Goal: Task Accomplishment & Management: Complete application form

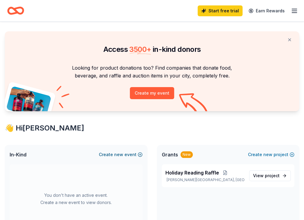
click at [129, 158] on button "Create new event" at bounding box center [121, 154] width 44 height 7
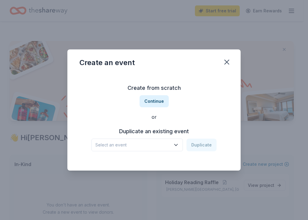
click at [177, 145] on icon "button" at bounding box center [176, 145] width 3 height 2
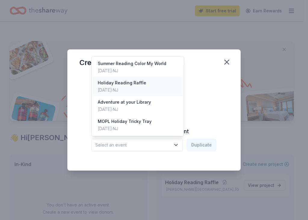
click at [108, 88] on div "[DATE] · [GEOGRAPHIC_DATA]" at bounding box center [122, 89] width 48 height 7
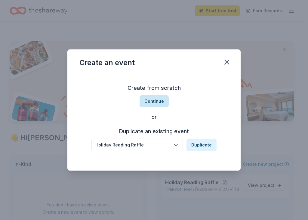
click at [154, 103] on button "Continue" at bounding box center [154, 101] width 29 height 12
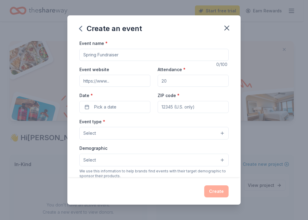
click at [93, 57] on input "Event name *" at bounding box center [154, 55] width 149 height 12
type input "Holiday Reading Raffle 2025"
click at [108, 81] on input "Event website" at bounding box center [115, 81] width 71 height 12
type input "[DOMAIN_NAME]"
click at [176, 76] on input "Attendance *" at bounding box center [193, 81] width 71 height 12
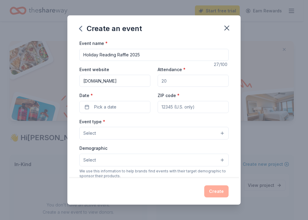
drag, startPoint x: 174, startPoint y: 80, endPoint x: 148, endPoint y: 81, distance: 26.5
click at [148, 81] on div "Event website [DOMAIN_NAME] Attendance * Date * Pick a date ZIP code *" at bounding box center [154, 89] width 149 height 47
type input "500"
click at [103, 109] on span "Pick a date" at bounding box center [105, 106] width 22 height 7
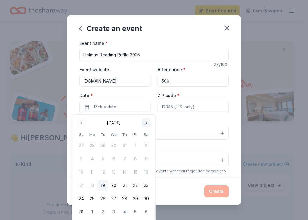
click at [145, 122] on button "Go to next month" at bounding box center [146, 123] width 8 height 8
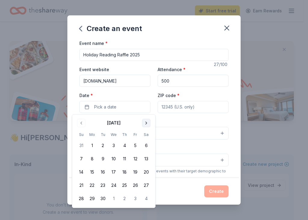
click at [145, 122] on button "Go to next month" at bounding box center [146, 123] width 8 height 8
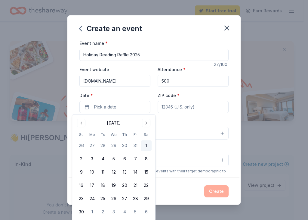
click at [144, 147] on button "1" at bounding box center [146, 145] width 11 height 11
click at [187, 105] on input "ZIP code *" at bounding box center [193, 107] width 71 height 12
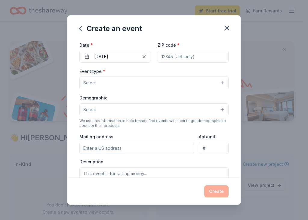
scroll to position [1, 0]
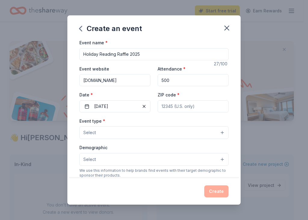
click at [196, 105] on input "ZIP code *" at bounding box center [193, 106] width 71 height 12
type input "07836"
click at [199, 137] on button "Select" at bounding box center [154, 132] width 149 height 13
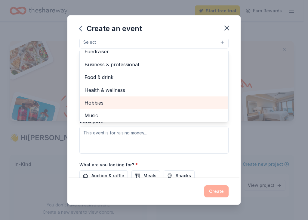
scroll to position [0, 0]
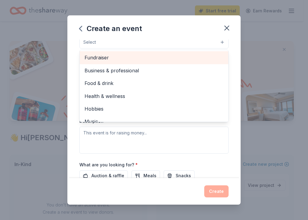
click at [102, 58] on span "Fundraiser" at bounding box center [154, 58] width 139 height 8
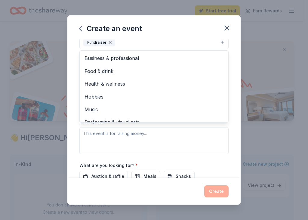
click at [228, 61] on div "Event name * Holiday Reading Raffle 2025 27 /100 Event website [DOMAIN_NAME] At…" at bounding box center [153, 108] width 173 height 139
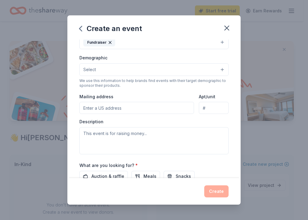
scroll to position [88, 0]
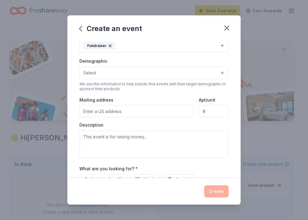
click at [124, 71] on button "Select" at bounding box center [154, 73] width 149 height 13
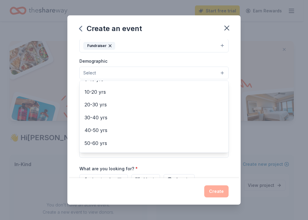
scroll to position [30, 0]
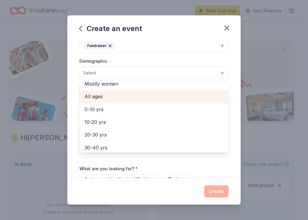
click at [107, 95] on span "All ages" at bounding box center [154, 96] width 139 height 8
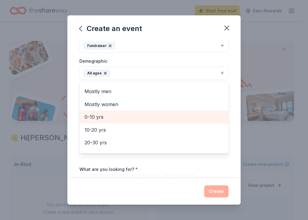
scroll to position [0, 0]
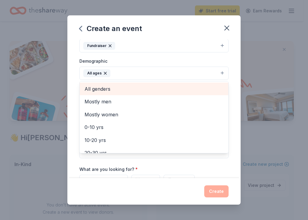
click at [112, 91] on span "All genders" at bounding box center [154, 89] width 139 height 8
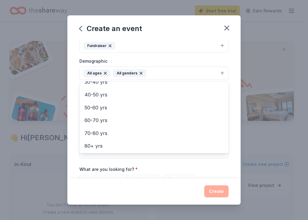
scroll to position [71, 0]
click at [226, 94] on div "Event name * Holiday Reading Raffle 2025 27 /100 Event website [DOMAIN_NAME] At…" at bounding box center [153, 108] width 173 height 139
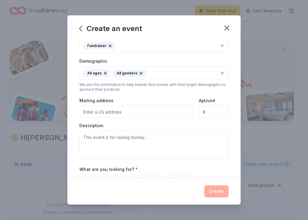
click at [124, 112] on input "Mailing address" at bounding box center [137, 112] width 115 height 12
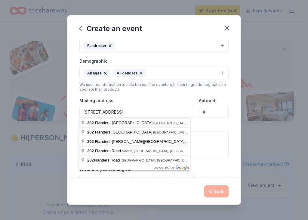
type input "[STREET_ADDRESS]"
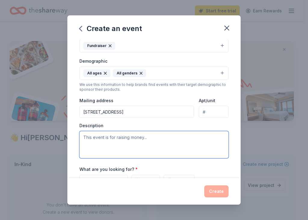
click at [103, 137] on textarea at bounding box center [154, 144] width 149 height 27
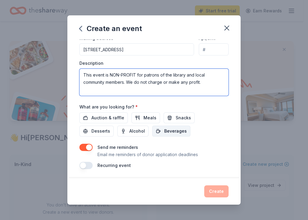
scroll to position [150, 0]
type textarea "This event is NON-PROFIT for patrons of the library and local community members…"
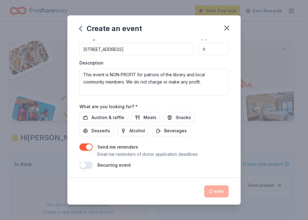
click at [87, 164] on button "button" at bounding box center [86, 164] width 13 height 7
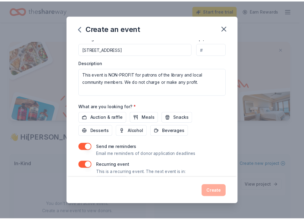
scroll to position [172, 0]
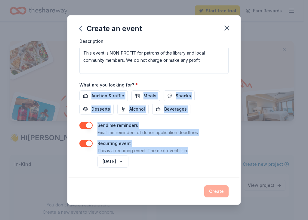
drag, startPoint x: 207, startPoint y: 148, endPoint x: 210, endPoint y: 92, distance: 55.8
click at [210, 93] on div "Event name * Holiday Reading Raffle 2025 27 /100 Event website [DOMAIN_NAME] At…" at bounding box center [154, 17] width 149 height 301
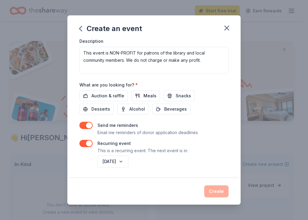
click at [212, 89] on div "What are you looking for? * Auction & raffle Meals Snacks Desserts Alcohol Beve…" at bounding box center [154, 97] width 149 height 33
click at [108, 96] on span "Auction & raffle" at bounding box center [108, 95] width 33 height 7
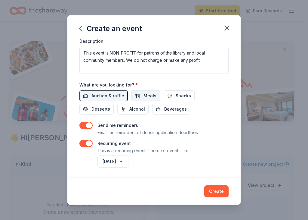
click at [144, 96] on span "Meals" at bounding box center [150, 95] width 13 height 7
click at [170, 96] on button "Snacks" at bounding box center [179, 95] width 31 height 11
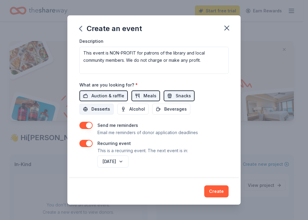
click at [103, 110] on span "Desserts" at bounding box center [101, 108] width 19 height 7
click at [167, 108] on span "Beverages" at bounding box center [175, 108] width 23 height 7
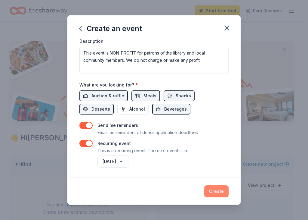
click at [219, 186] on button "Create" at bounding box center [216, 191] width 24 height 12
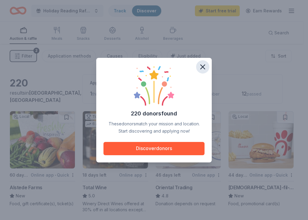
click at [202, 67] on icon "button" at bounding box center [203, 67] width 4 height 4
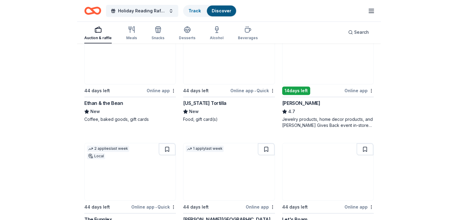
scroll to position [331, 0]
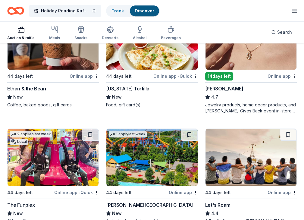
click at [35, 201] on div "The Funplex" at bounding box center [21, 204] width 28 height 7
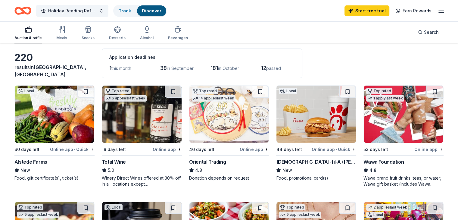
scroll to position [0, 0]
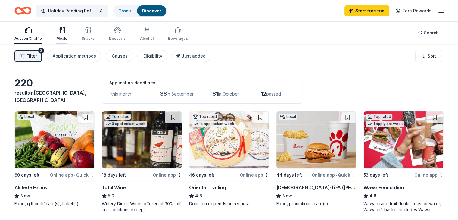
click at [67, 33] on div "button" at bounding box center [61, 30] width 11 height 7
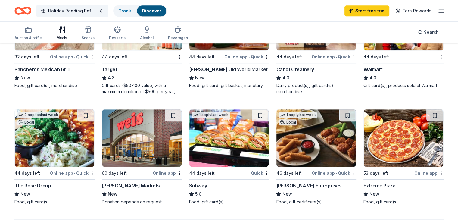
scroll to position [361, 0]
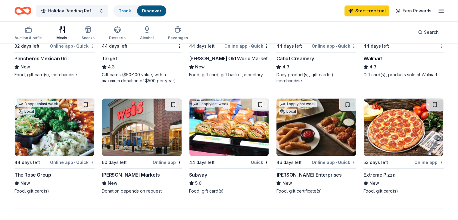
click at [157, 153] on img at bounding box center [142, 126] width 80 height 57
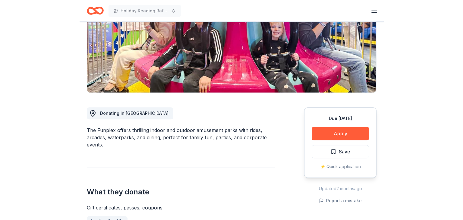
scroll to position [120, 0]
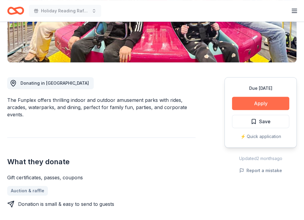
click at [251, 105] on button "Apply" at bounding box center [260, 103] width 57 height 13
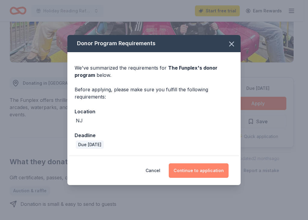
click at [207, 168] on button "Continue to application" at bounding box center [199, 170] width 60 height 14
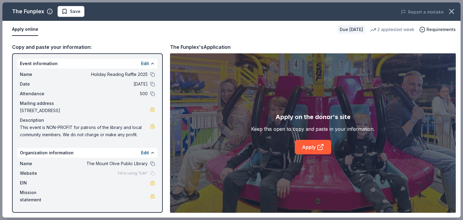
click at [80, 43] on div "Copy and paste your information:" at bounding box center [87, 47] width 151 height 8
click at [83, 48] on div "Copy and paste your information:" at bounding box center [87, 47] width 151 height 8
click at [304, 149] on link "Apply" at bounding box center [313, 147] width 36 height 14
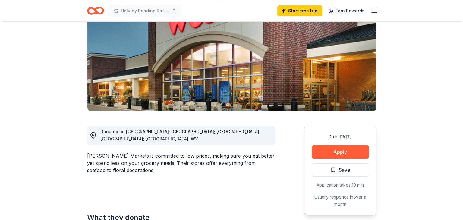
scroll to position [90, 0]
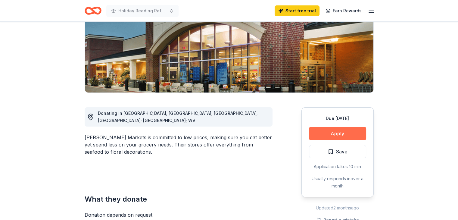
click at [328, 130] on button "Apply" at bounding box center [337, 133] width 57 height 13
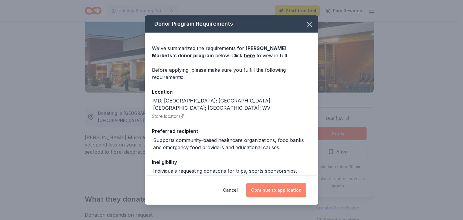
click at [283, 191] on button "Continue to application" at bounding box center [276, 190] width 60 height 14
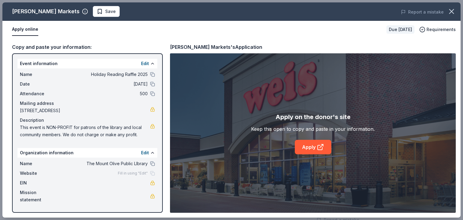
click at [14, 32] on button "Apply online" at bounding box center [25, 29] width 26 height 13
click at [306, 148] on link "Apply" at bounding box center [313, 147] width 36 height 14
